Goal: Transaction & Acquisition: Purchase product/service

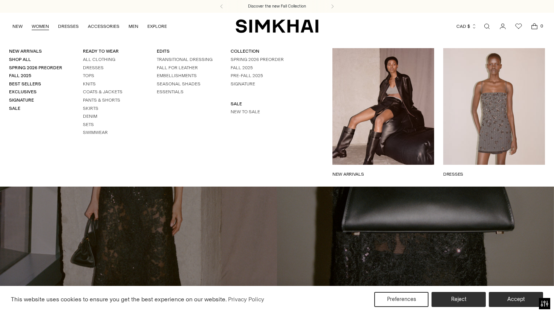
click at [35, 24] on link "WOMEN" at bounding box center [40, 26] width 17 height 17
